Goal: Find specific page/section: Find specific page/section

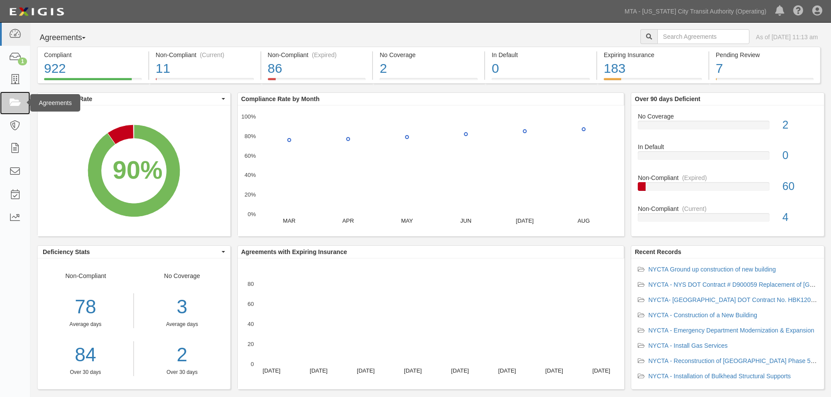
click at [10, 109] on link at bounding box center [15, 103] width 30 height 23
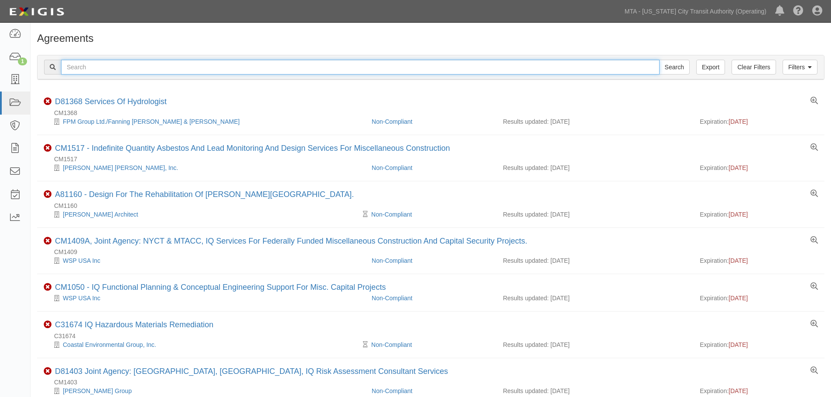
click at [106, 65] on input "text" at bounding box center [360, 67] width 598 height 15
type input "INS1126"
click at [659, 60] on input "Search" at bounding box center [674, 67] width 31 height 15
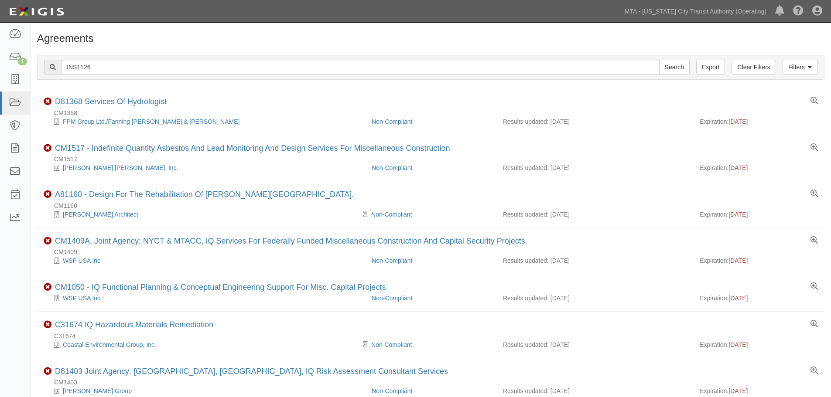
click at [111, 45] on div "Agreements" at bounding box center [431, 41] width 800 height 16
click at [668, 65] on input "Search" at bounding box center [674, 67] width 31 height 15
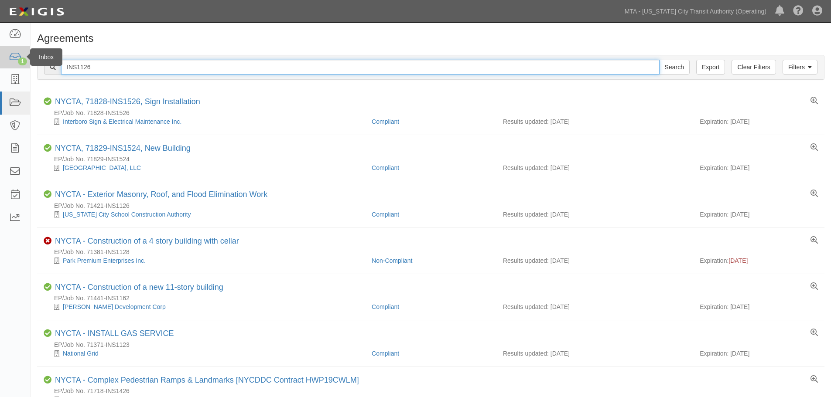
drag, startPoint x: 0, startPoint y: 0, endPoint x: 23, endPoint y: 52, distance: 57.2
type input "INS1126"
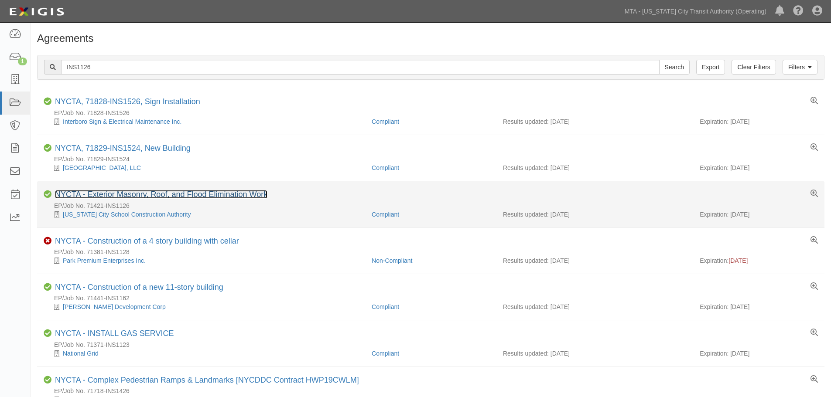
click at [182, 198] on link "NYCTA - Exterior Masonry, Roof, and Flood Elimination Work" at bounding box center [161, 194] width 212 height 9
